Goal: Navigation & Orientation: Find specific page/section

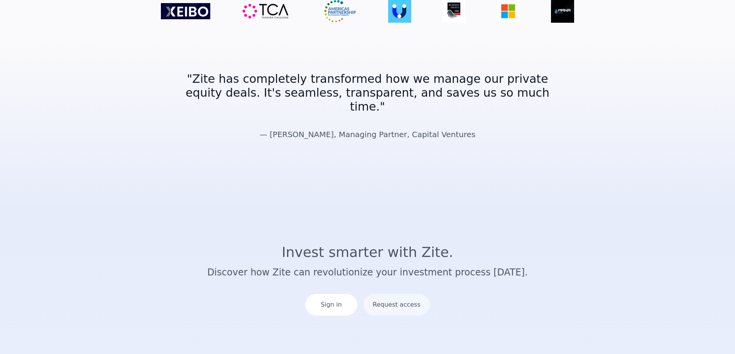
scroll to position [1381, 0]
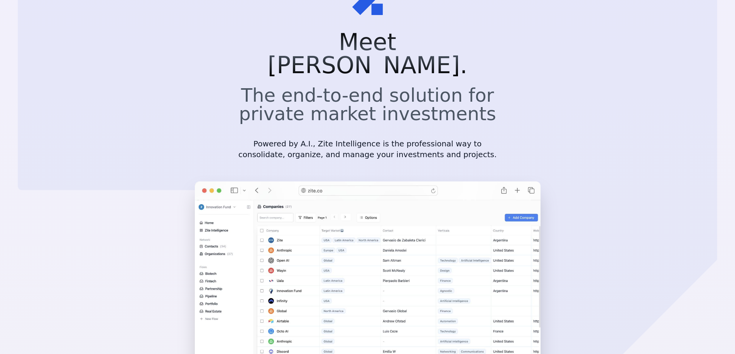
scroll to position [0, 0]
